Goal: Task Accomplishment & Management: Use online tool/utility

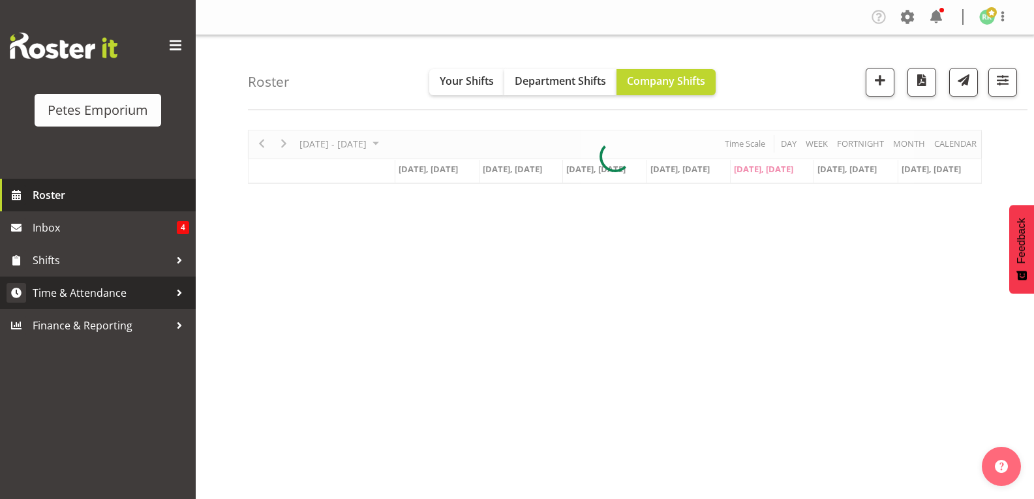
click at [114, 294] on span "Time & Attendance" at bounding box center [101, 293] width 137 height 20
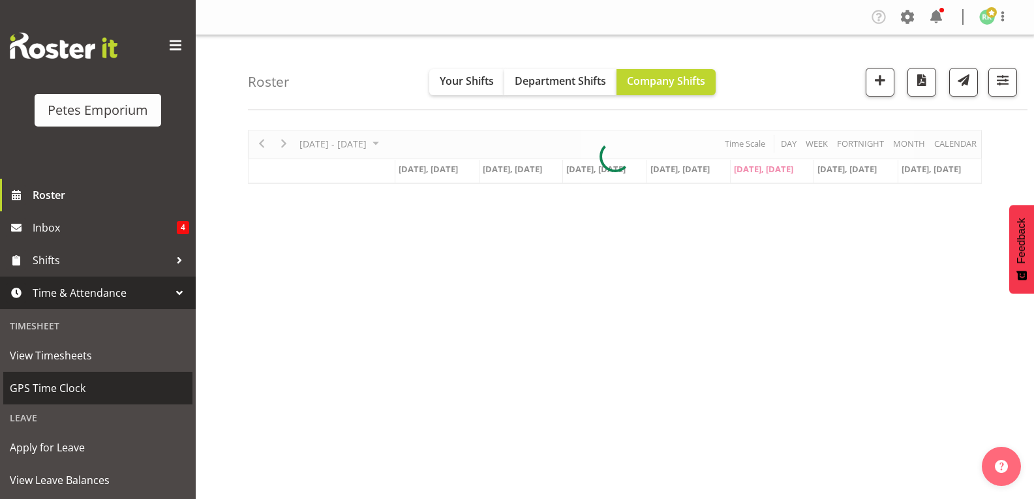
click at [72, 391] on span "GPS Time Clock" at bounding box center [98, 389] width 176 height 20
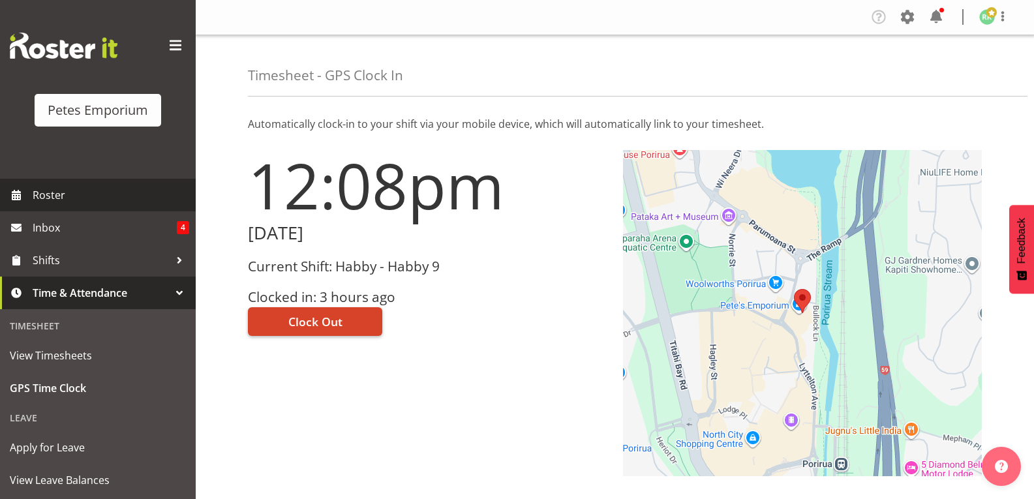
click at [329, 327] on span "Clock Out" at bounding box center [315, 321] width 54 height 17
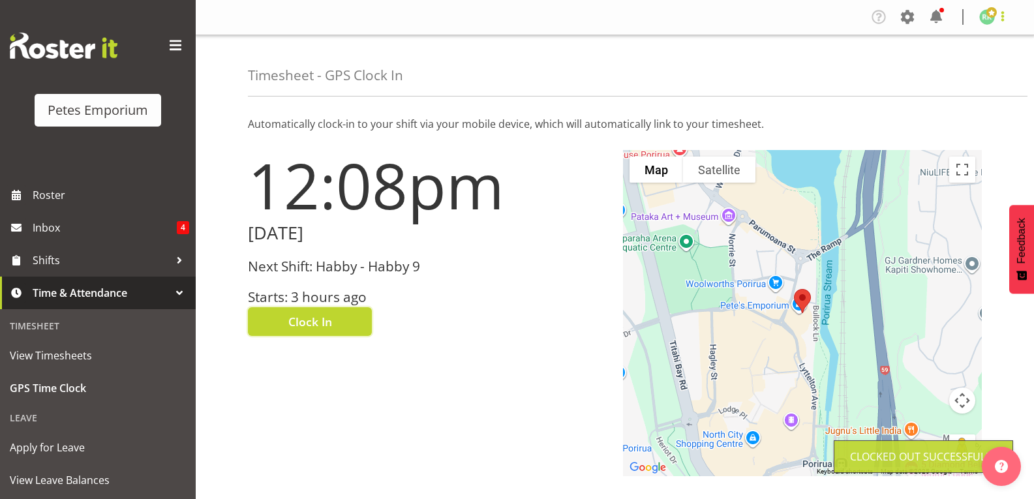
click at [1000, 23] on span at bounding box center [1003, 16] width 16 height 16
click at [930, 73] on link "Log Out" at bounding box center [948, 68] width 125 height 23
